Goal: Check status: Check status

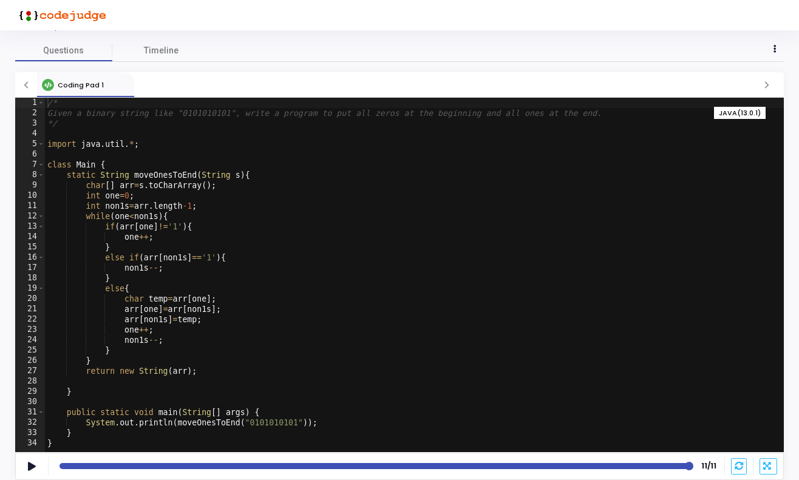
scroll to position [40, 0]
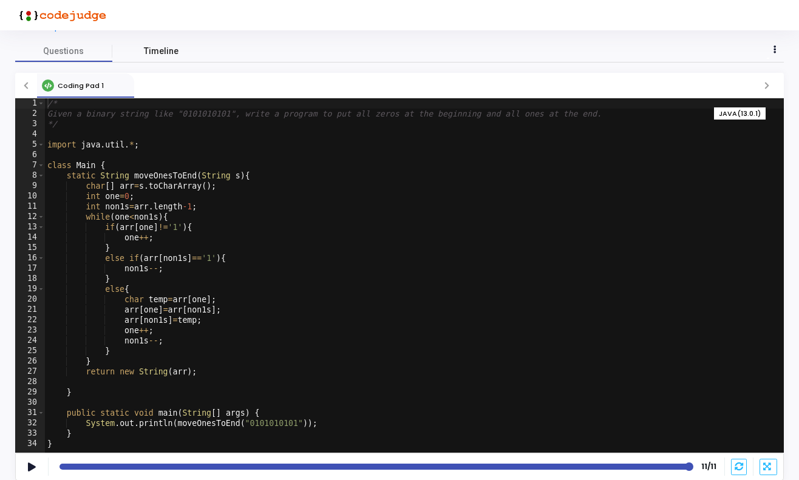
click at [162, 54] on span "Timeline" at bounding box center [161, 51] width 35 height 13
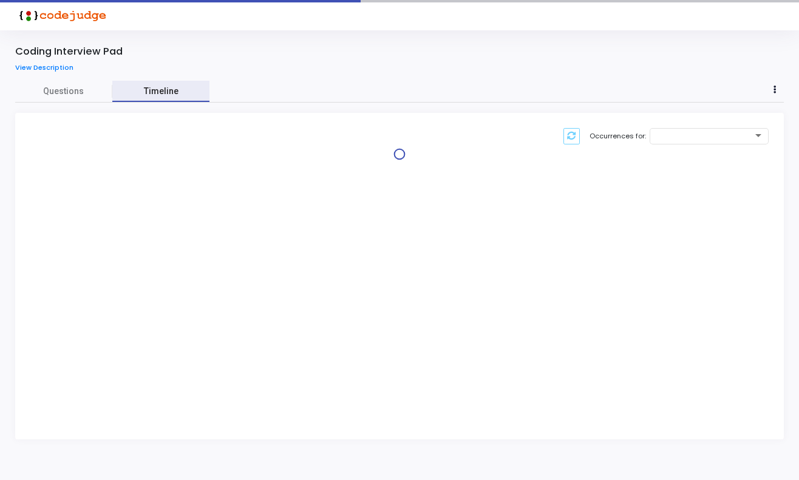
scroll to position [0, 0]
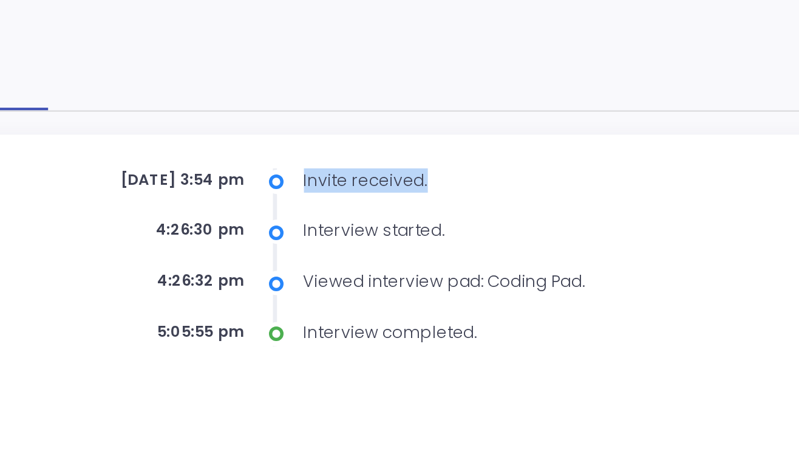
drag, startPoint x: 136, startPoint y: 81, endPoint x: 197, endPoint y: 82, distance: 61.4
click at [318, 128] on div "Invite received." at bounding box center [418, 133] width 201 height 11
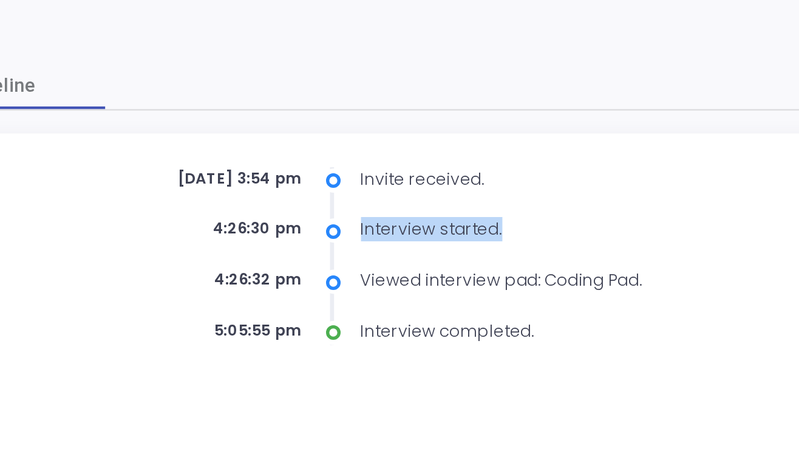
drag, startPoint x: 162, startPoint y: 103, endPoint x: 239, endPoint y: 103, distance: 76.5
click at [318, 151] on div "Interview started." at bounding box center [418, 156] width 201 height 11
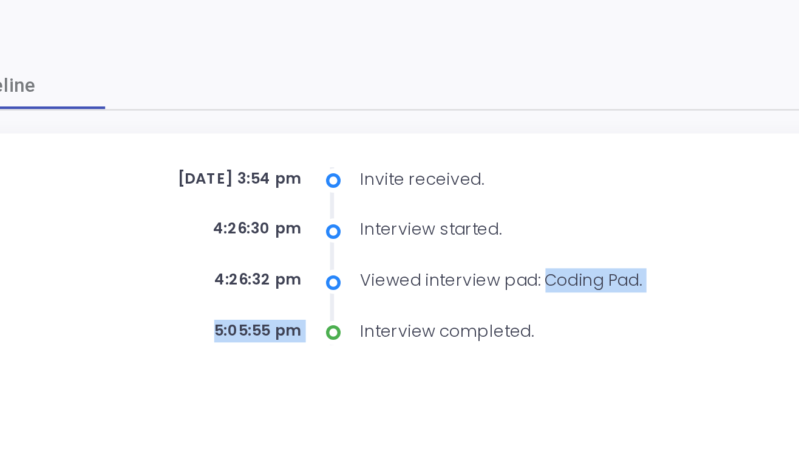
drag, startPoint x: 244, startPoint y: 126, endPoint x: 288, endPoint y: 132, distance: 44.8
click at [288, 132] on div "[DATE] 3:54 pm Invite received. 4:26:30 pm Interview started. 4:26:32 pm Viewed…" at bounding box center [335, 168] width 366 height 80
click at [318, 197] on div "Interview completed." at bounding box center [418, 202] width 201 height 11
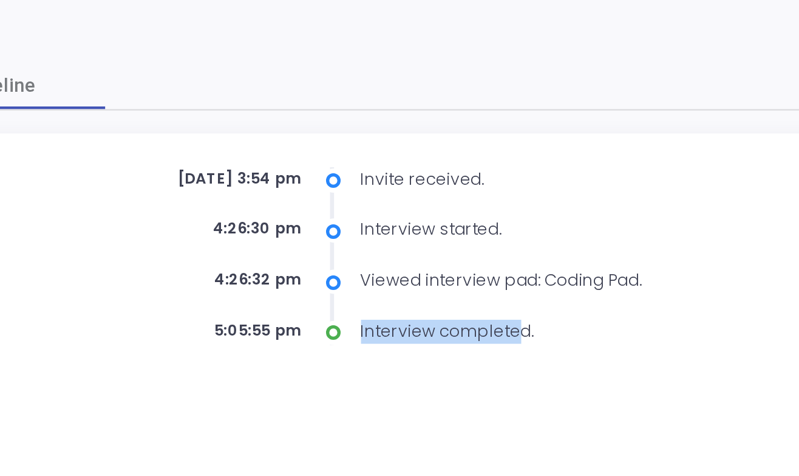
drag, startPoint x: 162, startPoint y: 148, endPoint x: 234, endPoint y: 148, distance: 71.7
click at [318, 197] on div "Interview completed." at bounding box center [418, 202] width 201 height 11
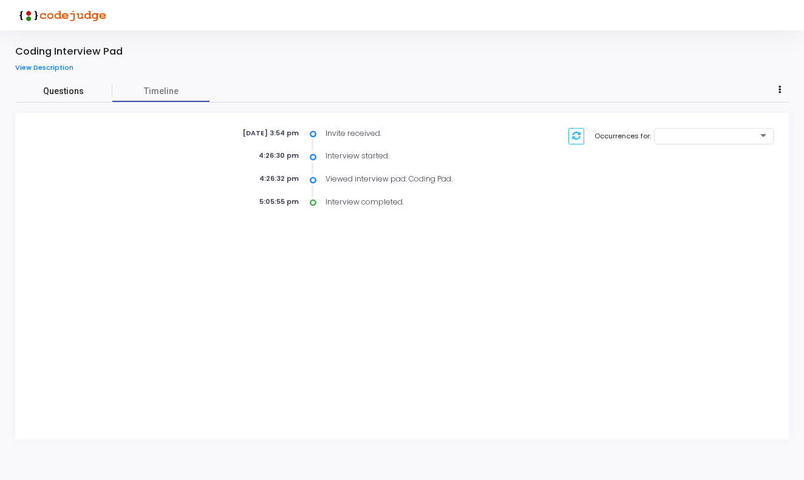
click at [74, 95] on span "Questions" at bounding box center [63, 91] width 97 height 13
